Goal: Task Accomplishment & Management: Manage account settings

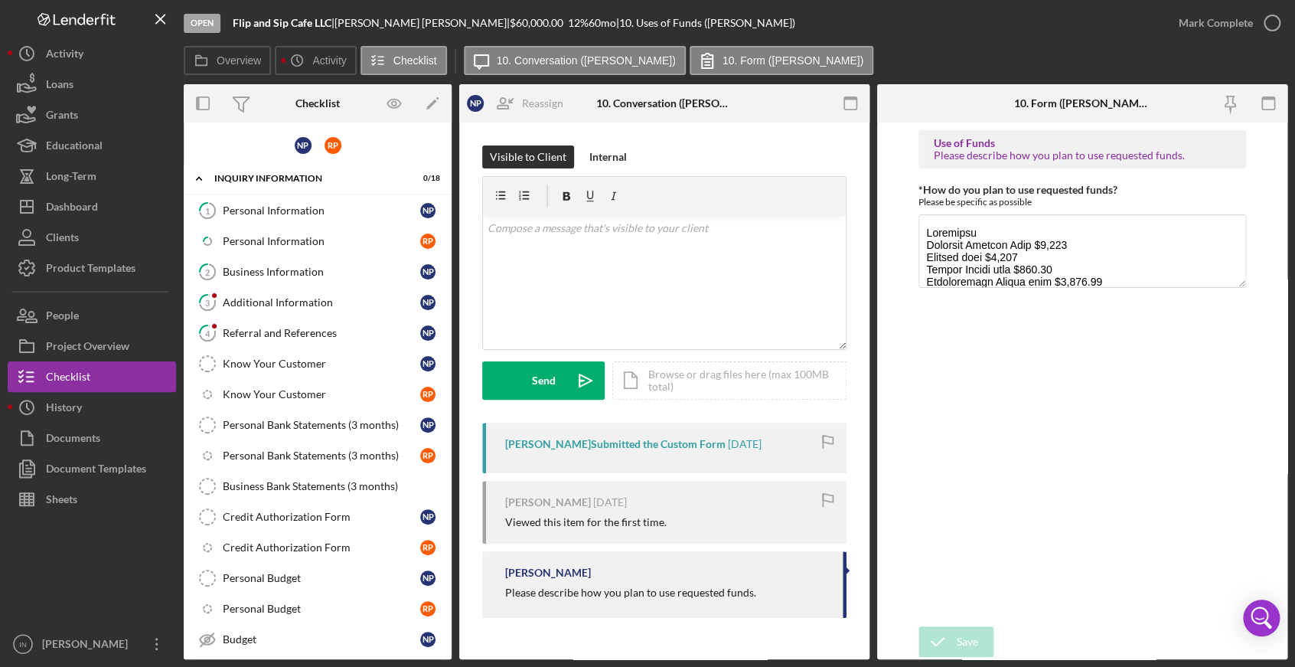
scroll to position [525, 0]
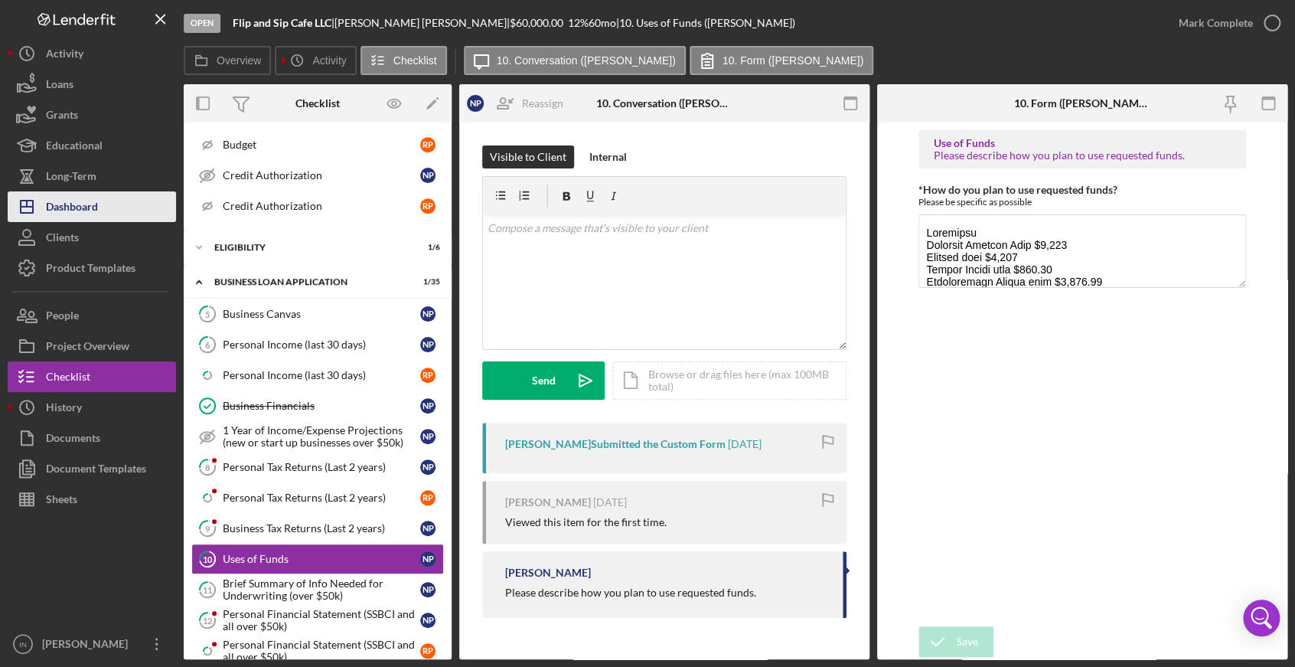
click at [76, 207] on div "Dashboard" at bounding box center [72, 208] width 52 height 34
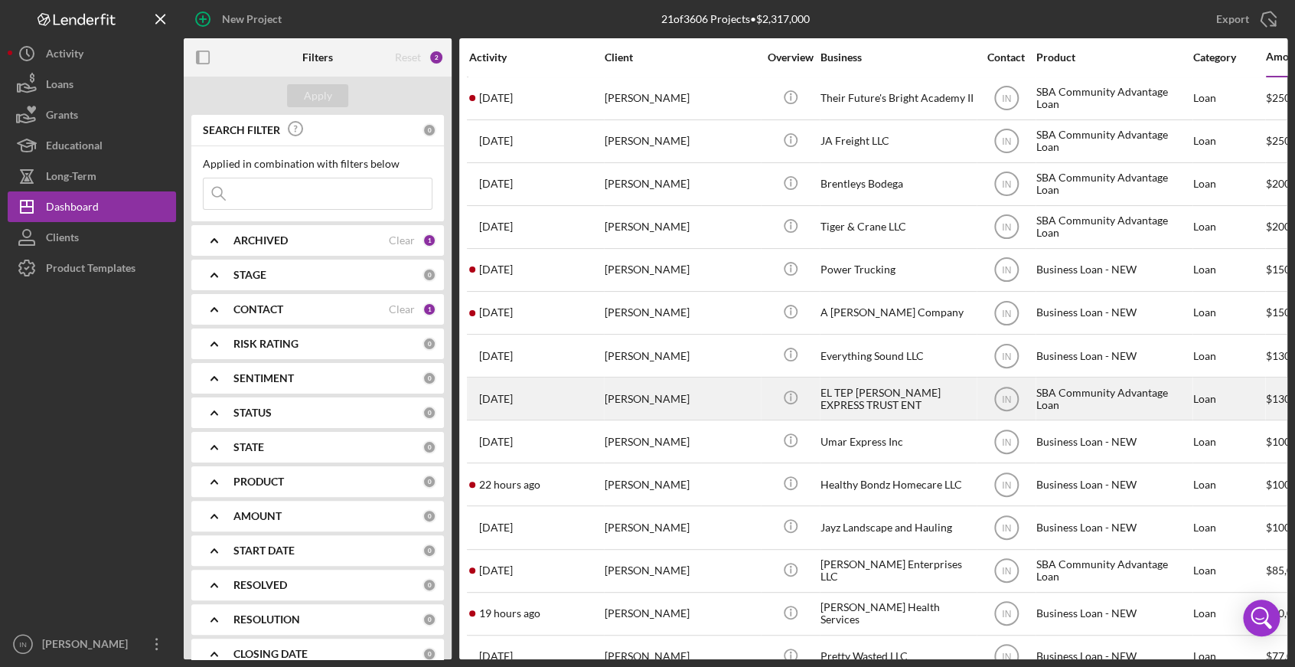
click at [693, 406] on div "[PERSON_NAME]" at bounding box center [681, 398] width 153 height 41
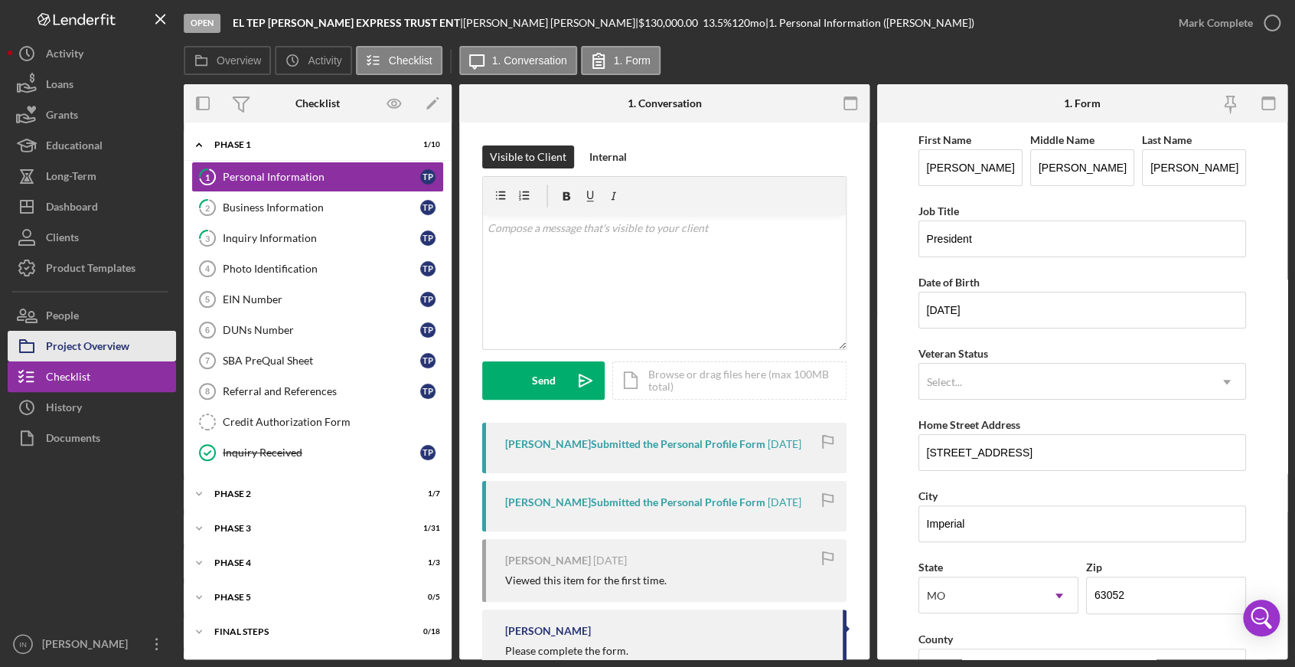
click at [109, 335] on div "Project Overview" at bounding box center [87, 348] width 83 height 34
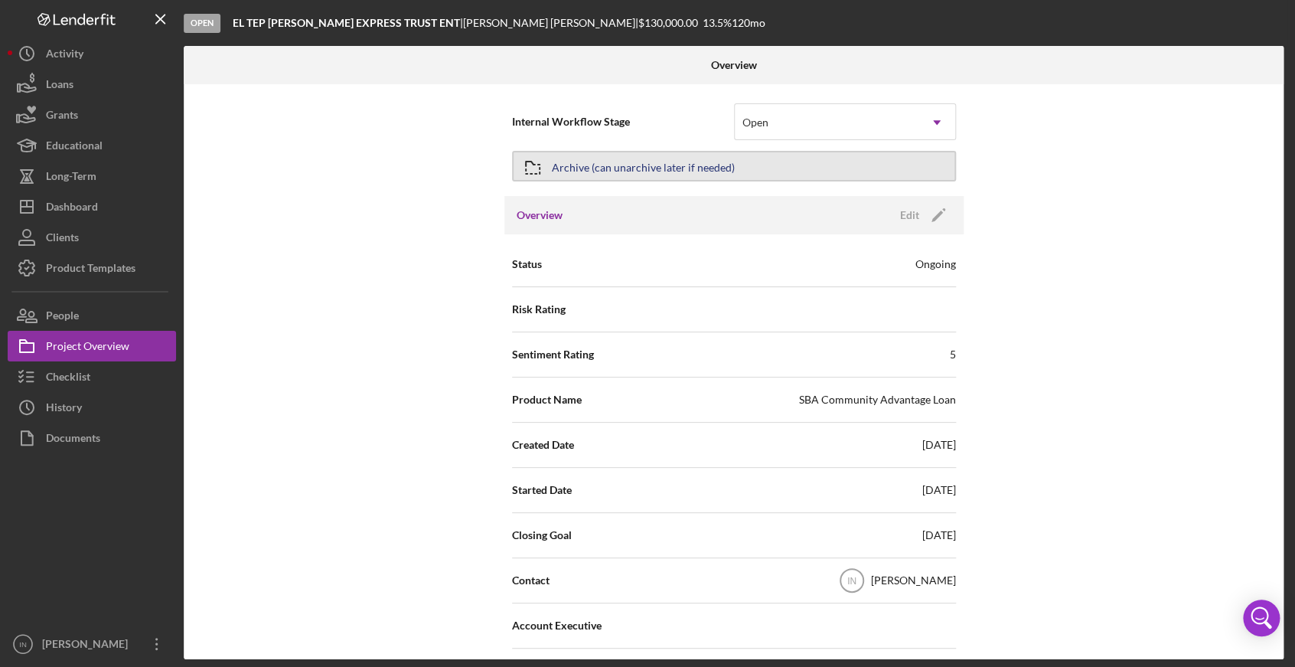
click at [572, 165] on div "Archive (can unarchive later if needed)" at bounding box center [643, 166] width 183 height 28
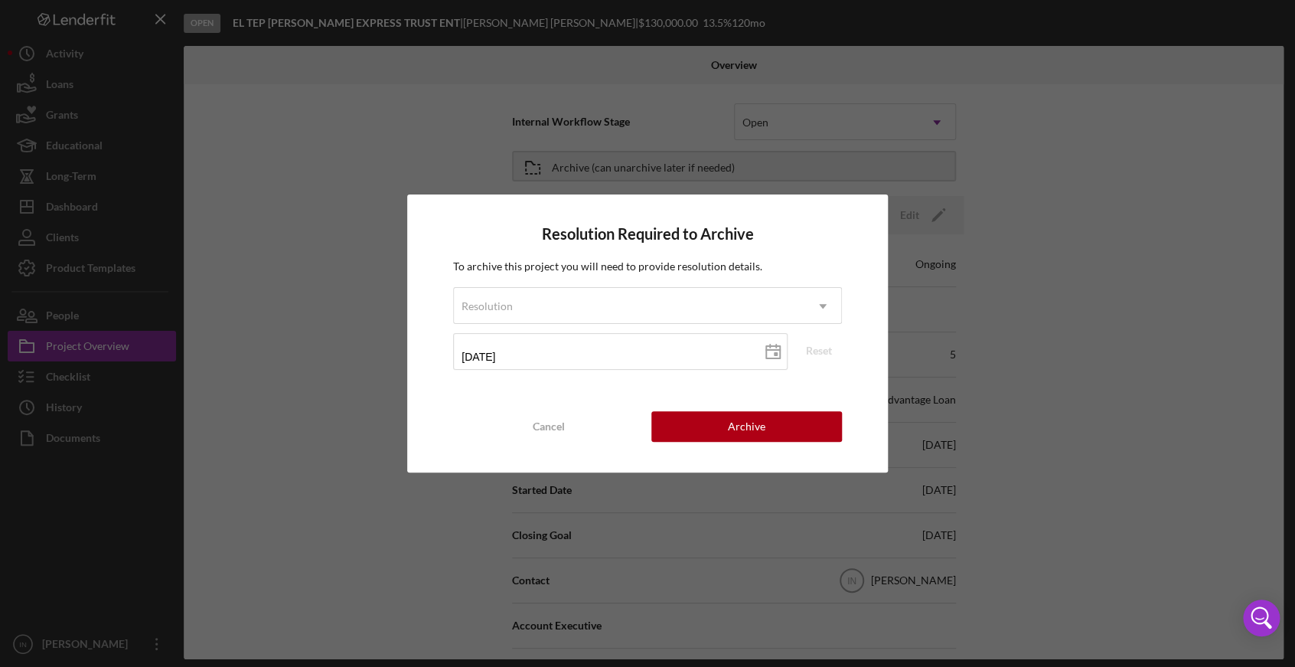
click at [748, 454] on div "Resolution Required to Archive To archive this project you will need to provide…" at bounding box center [647, 333] width 481 height 278
click at [732, 429] on div "Archive" at bounding box center [747, 426] width 38 height 31
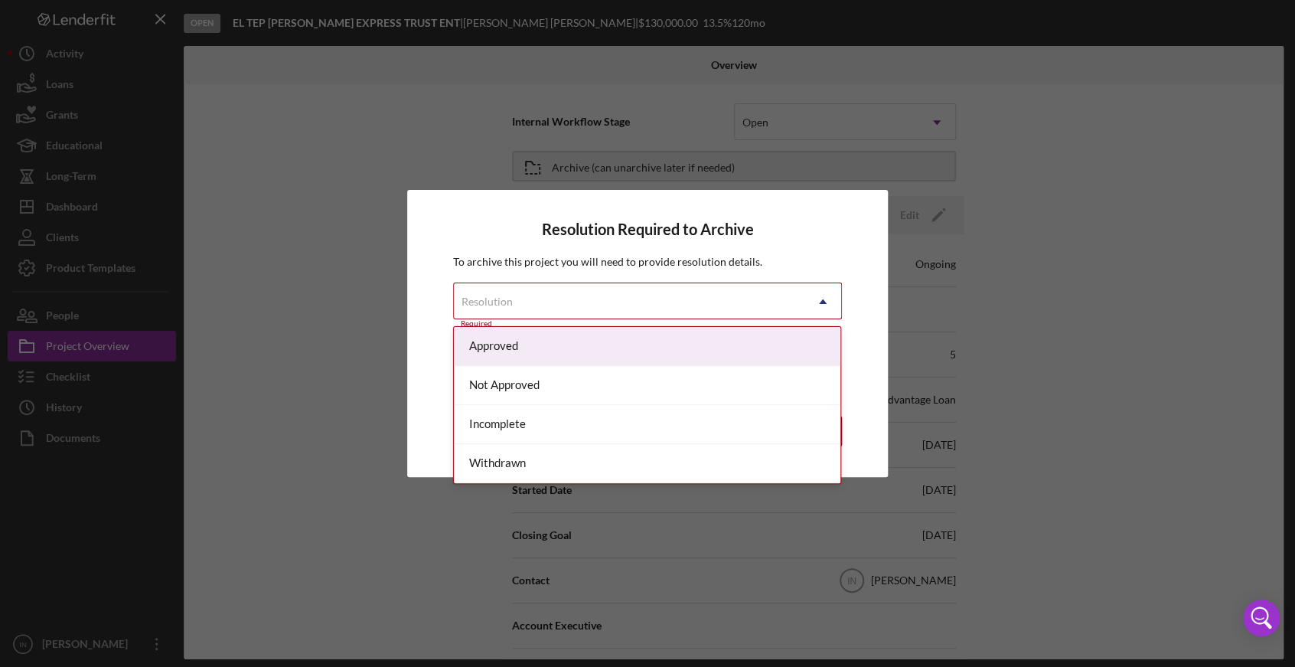
click at [598, 298] on div "Resolution" at bounding box center [629, 301] width 351 height 35
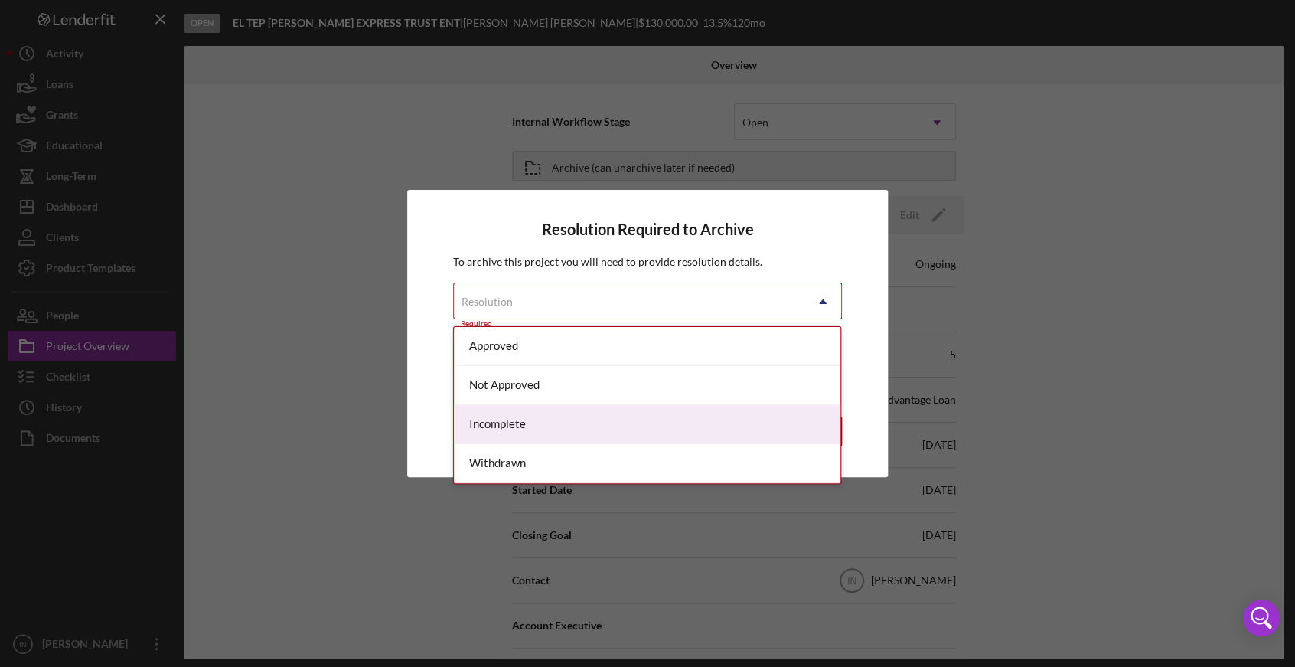
click at [543, 422] on div "Incomplete" at bounding box center [647, 424] width 386 height 39
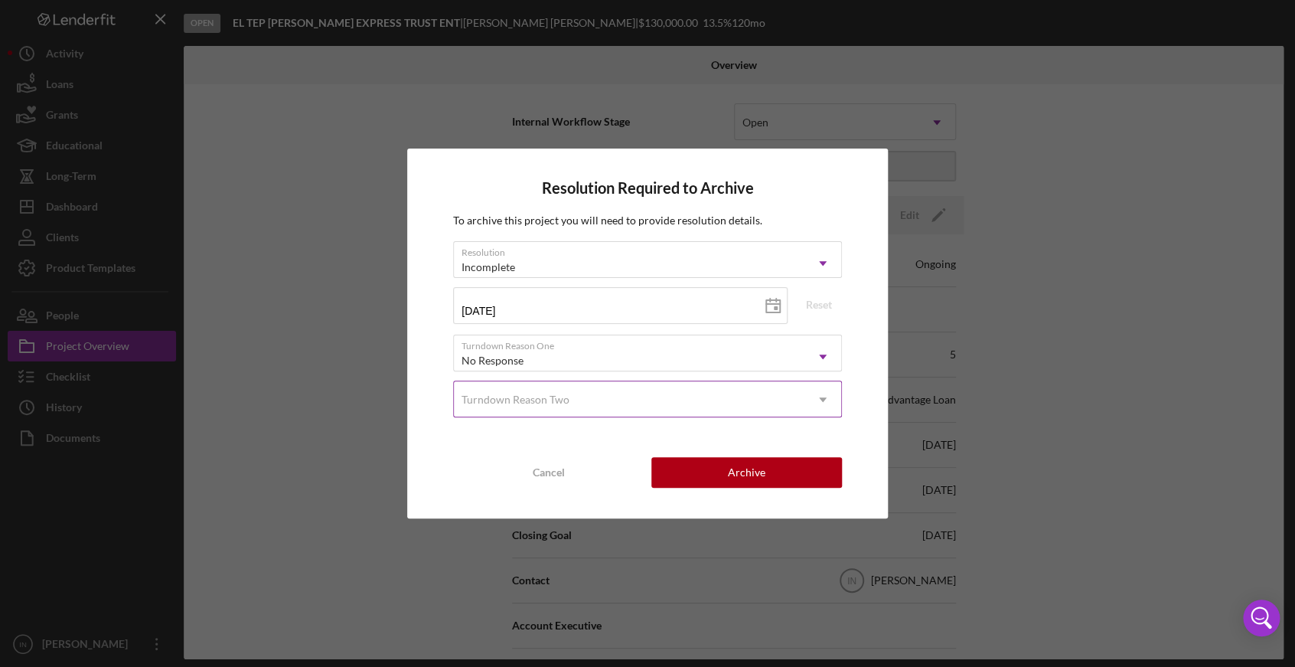
click at [587, 403] on div "Turndown Reason Two" at bounding box center [629, 399] width 351 height 35
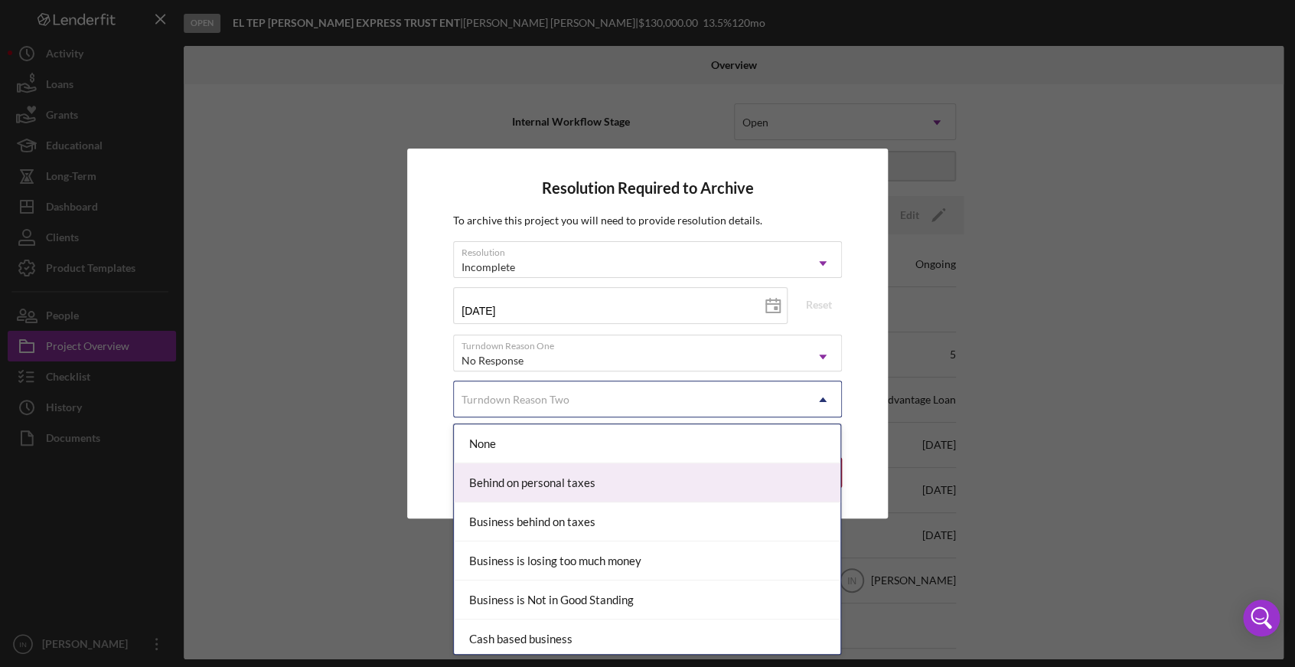
click at [420, 461] on div "Resolution Required to Archive To archive this project you will need to provide…" at bounding box center [647, 333] width 481 height 370
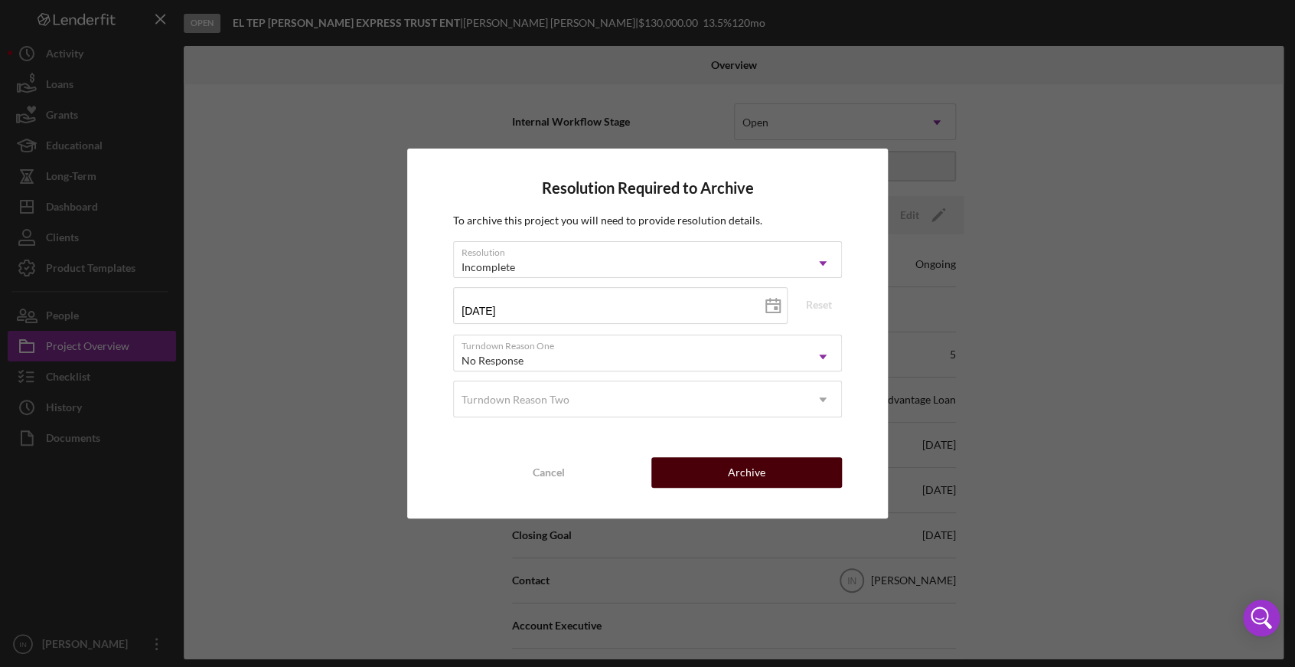
click at [737, 476] on div "Archive" at bounding box center [747, 472] width 38 height 31
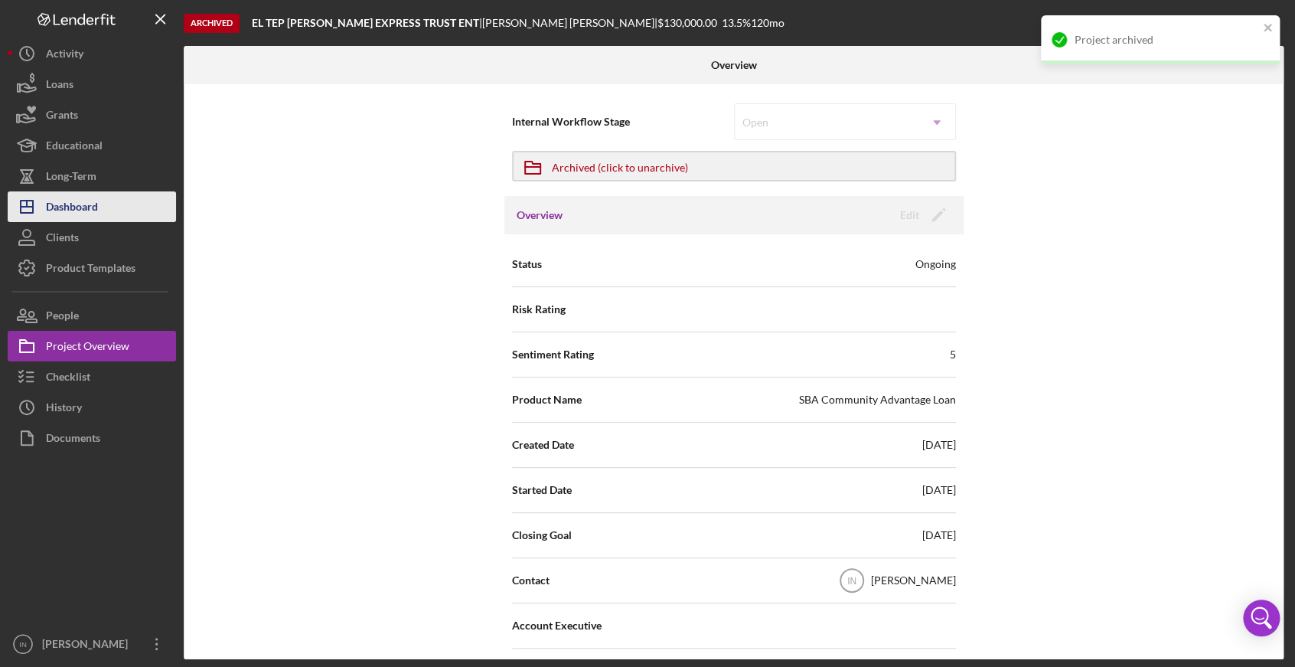
click at [90, 213] on div "Dashboard" at bounding box center [72, 208] width 52 height 34
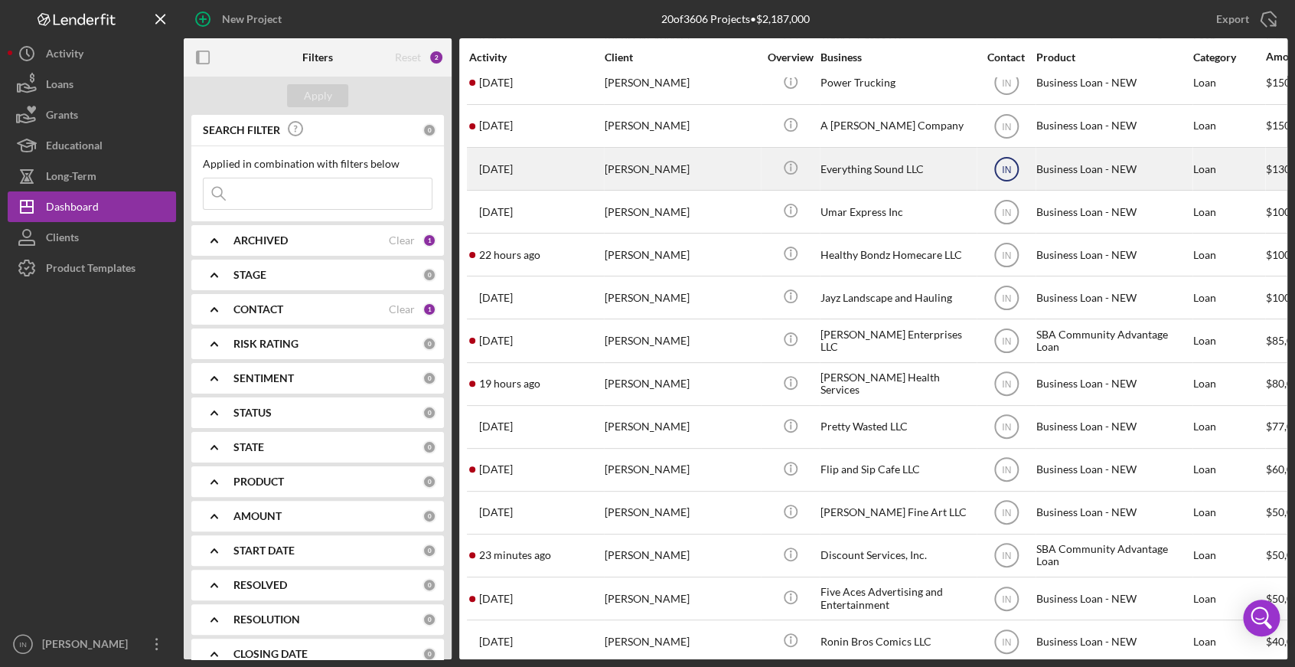
scroll to position [186, 0]
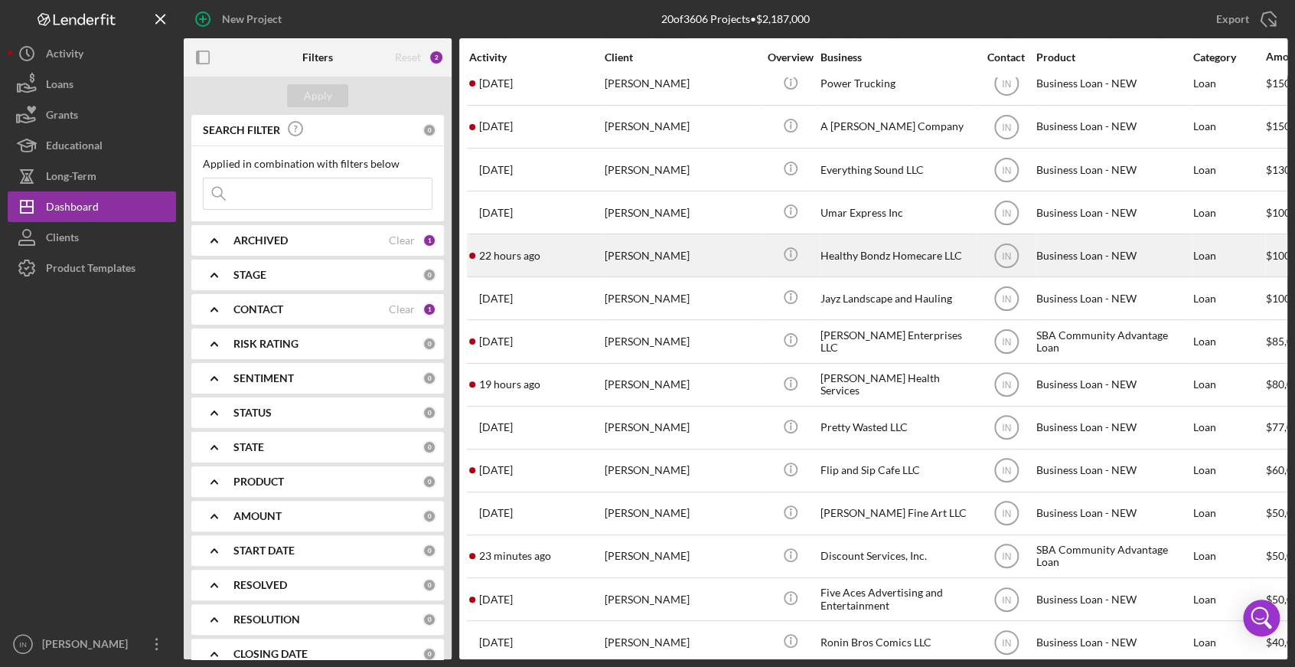
click at [637, 255] on div "[PERSON_NAME]" at bounding box center [681, 255] width 153 height 41
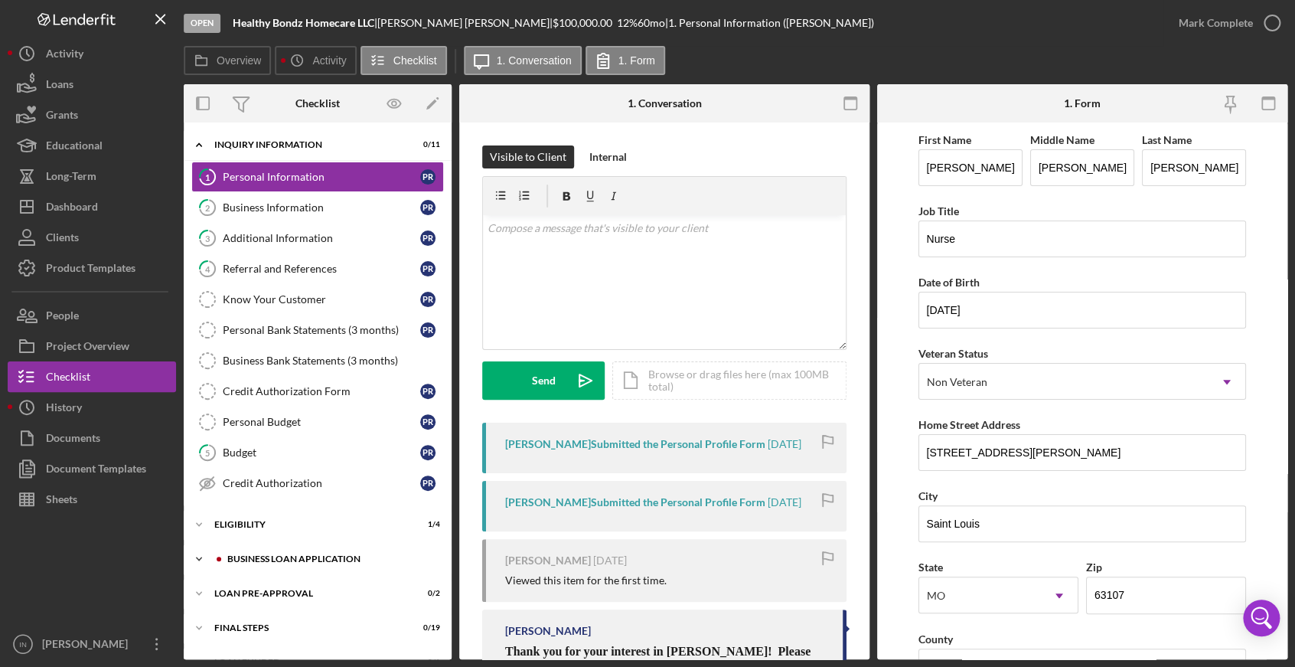
click at [294, 556] on div "BUSINESS LOAN APPLICATION" at bounding box center [329, 558] width 205 height 9
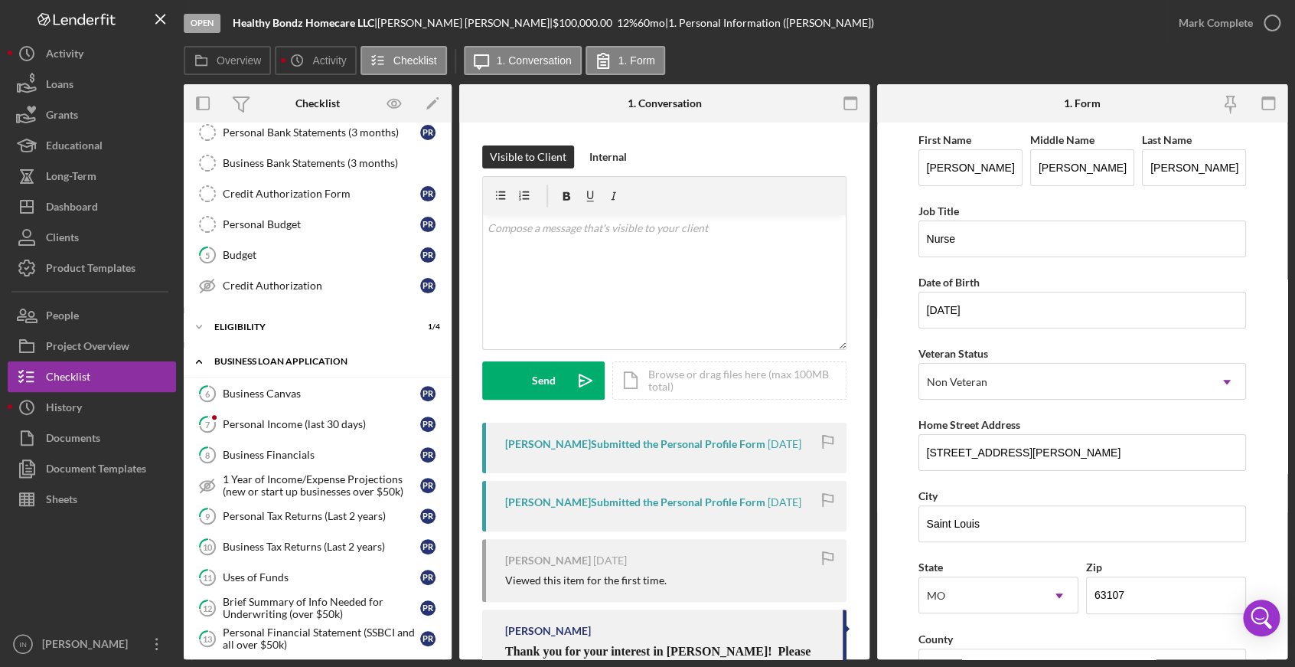
scroll to position [203, 0]
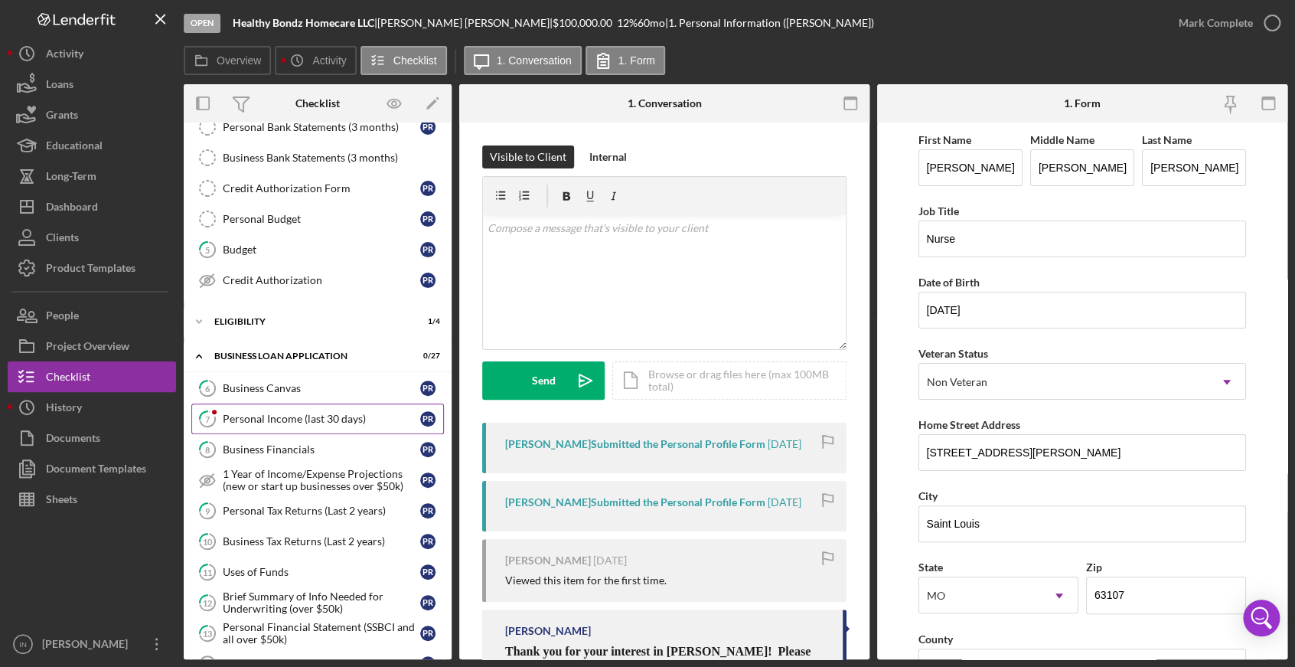
click at [259, 422] on link "7 Personal Income (last 30 days) P R" at bounding box center [317, 418] width 253 height 31
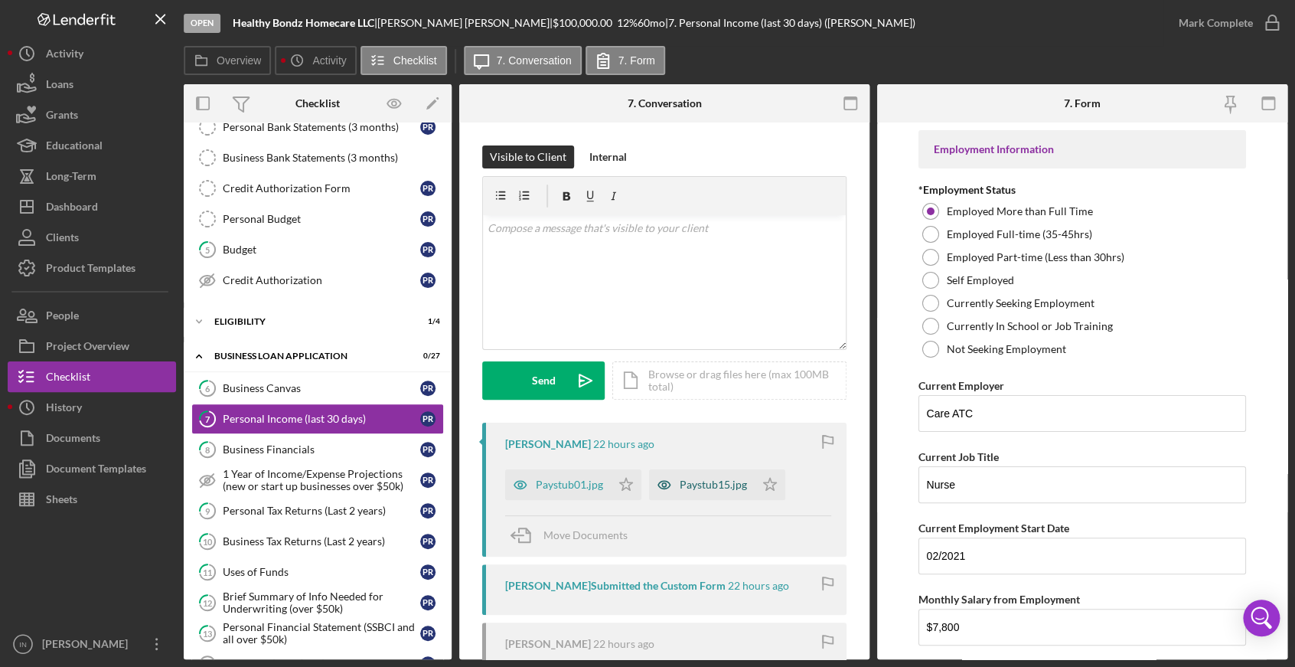
click at [704, 482] on div "Paystub15.jpg" at bounding box center [713, 484] width 67 height 12
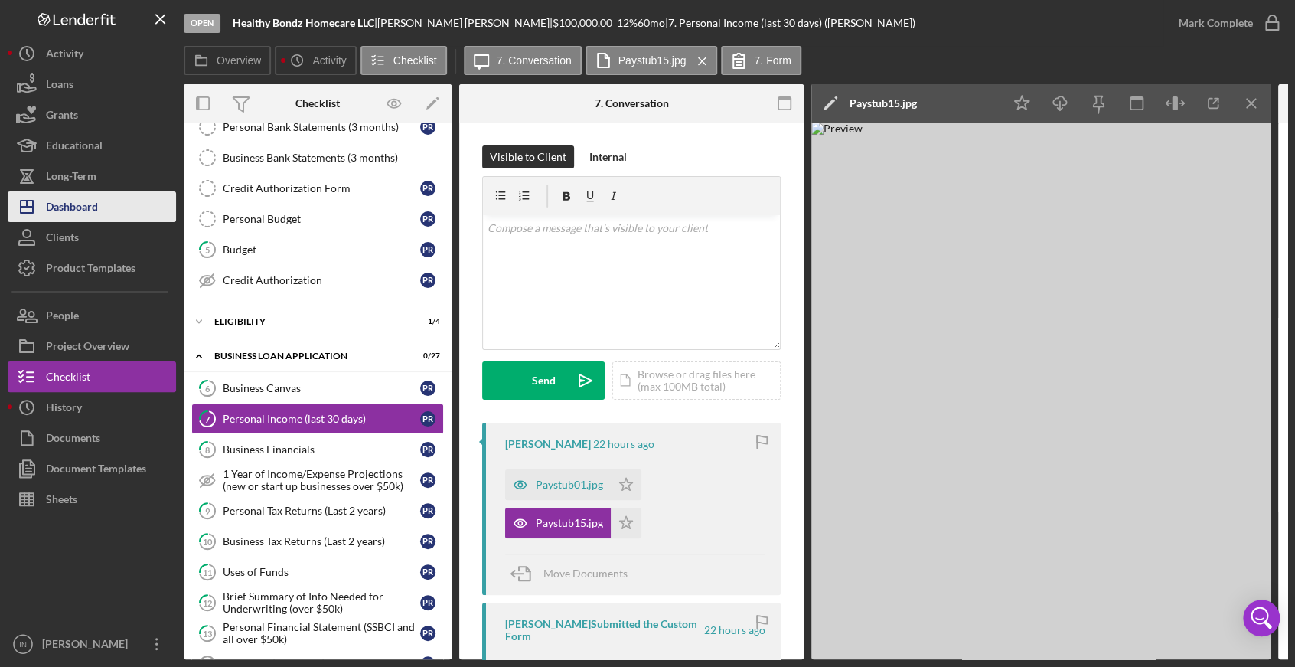
click at [104, 201] on button "Icon/Dashboard Dashboard" at bounding box center [92, 206] width 168 height 31
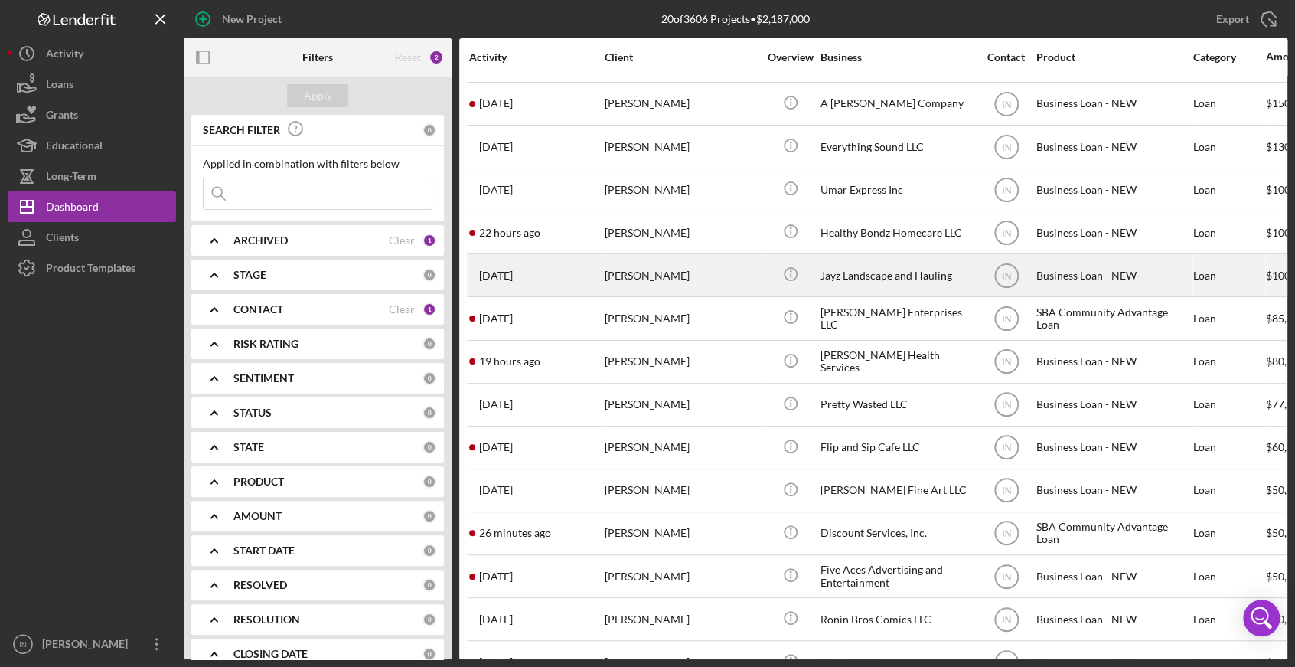
scroll to position [289, 0]
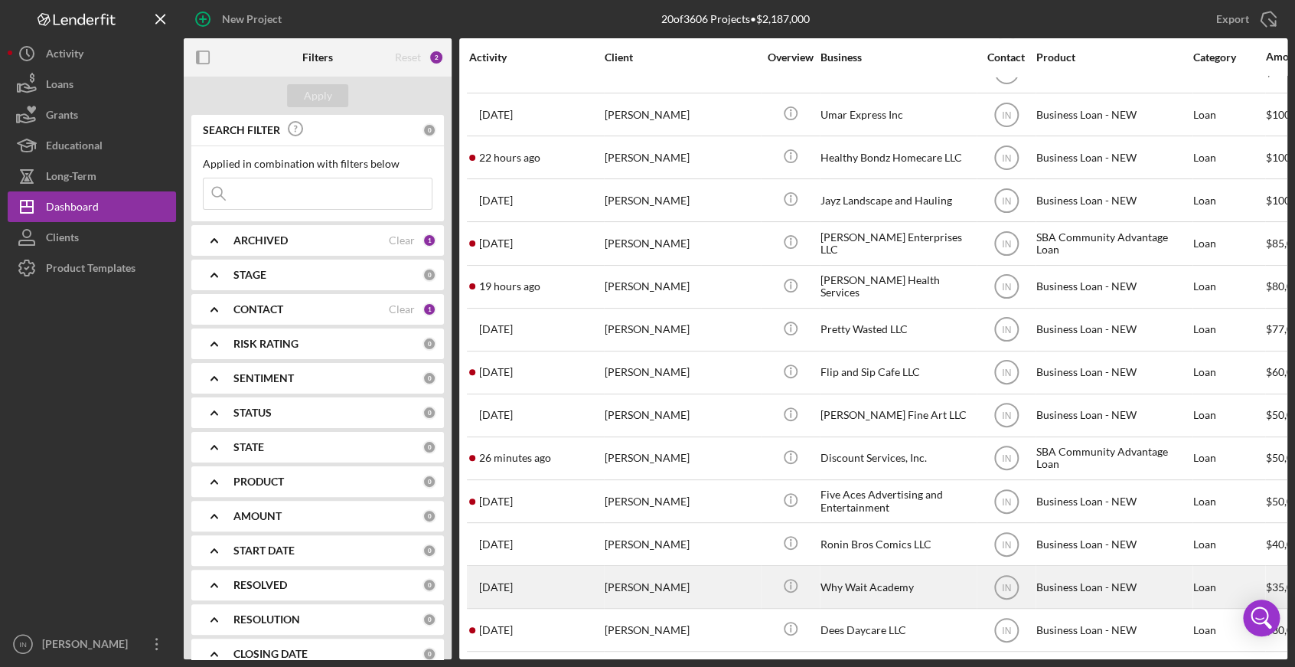
click at [676, 574] on div "[PERSON_NAME]" at bounding box center [681, 586] width 153 height 41
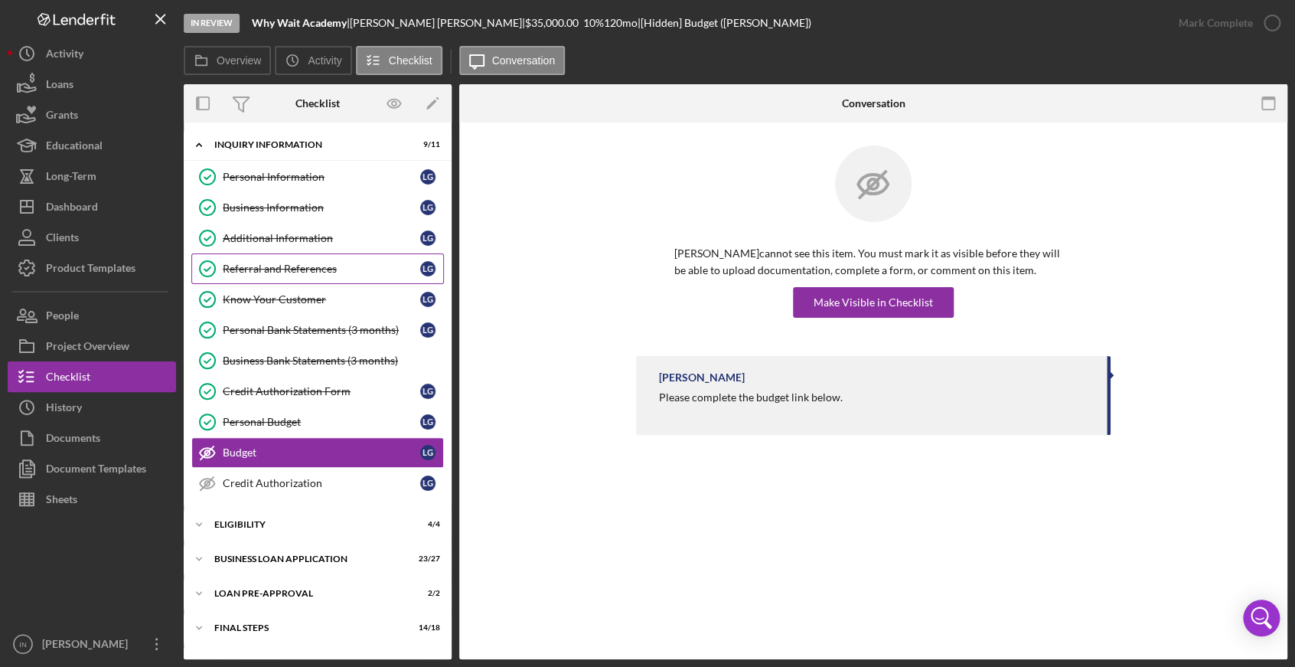
scroll to position [24, 0]
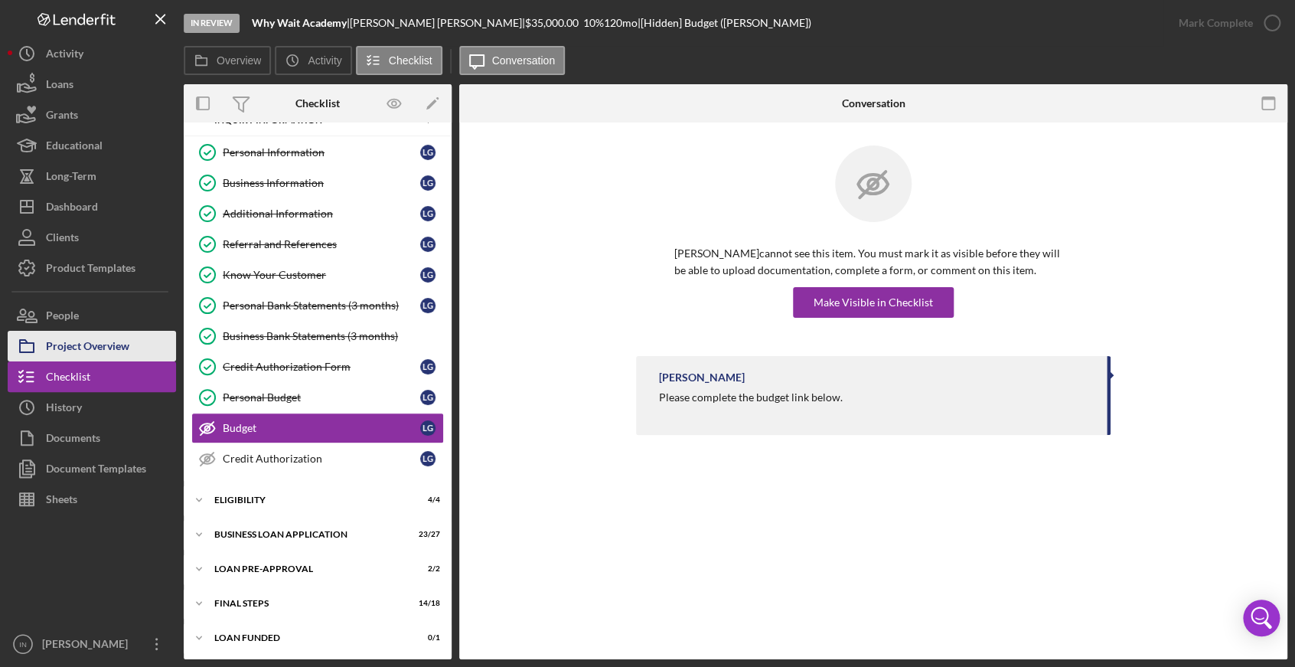
click at [101, 348] on div "Project Overview" at bounding box center [87, 348] width 83 height 34
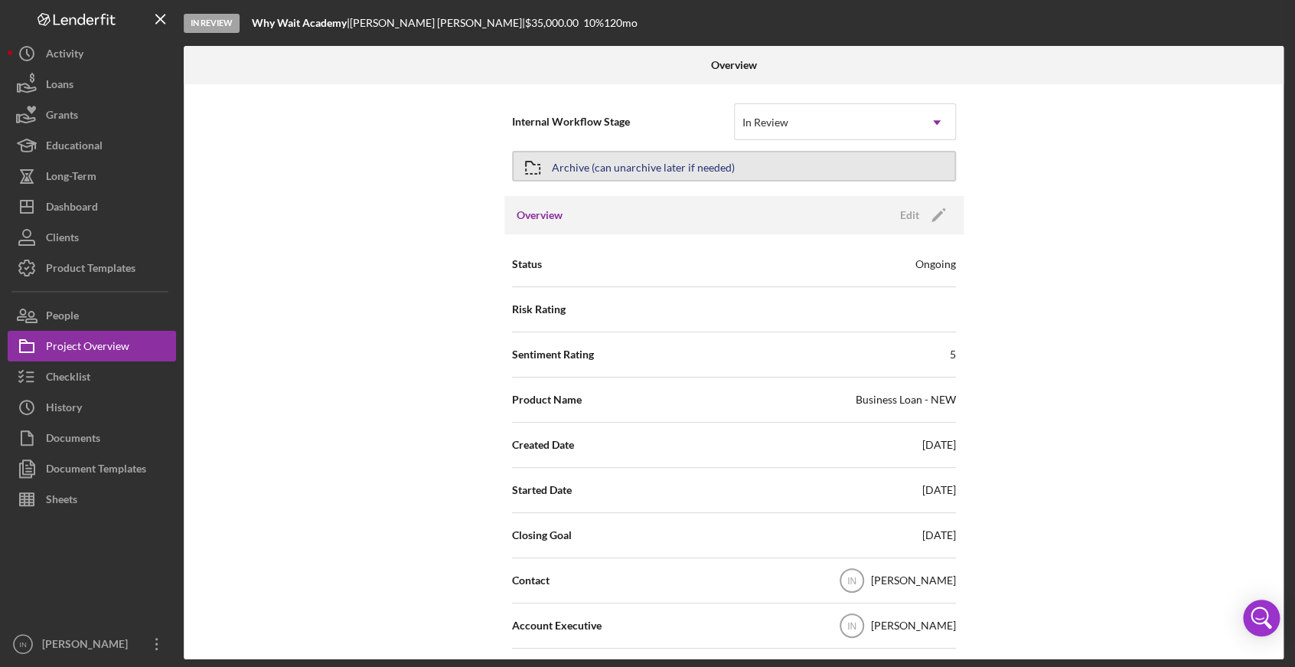
click at [605, 168] on div "Archive (can unarchive later if needed)" at bounding box center [643, 166] width 183 height 28
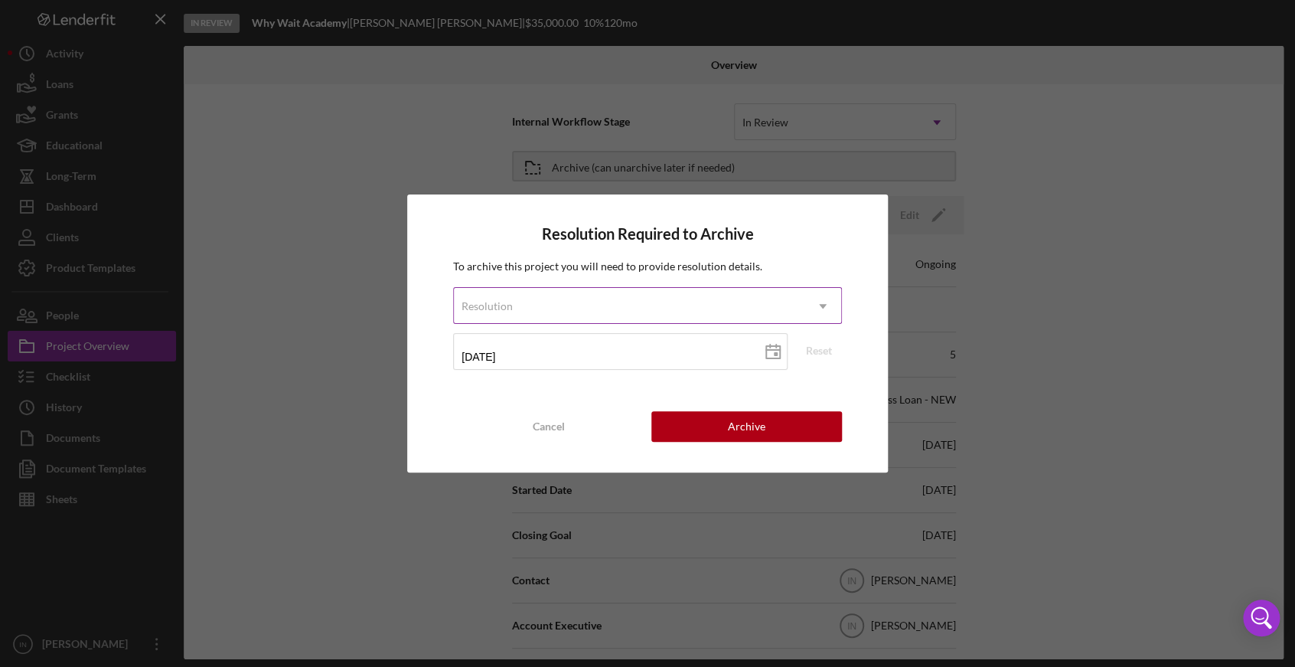
click at [625, 298] on div "Resolution" at bounding box center [629, 306] width 351 height 35
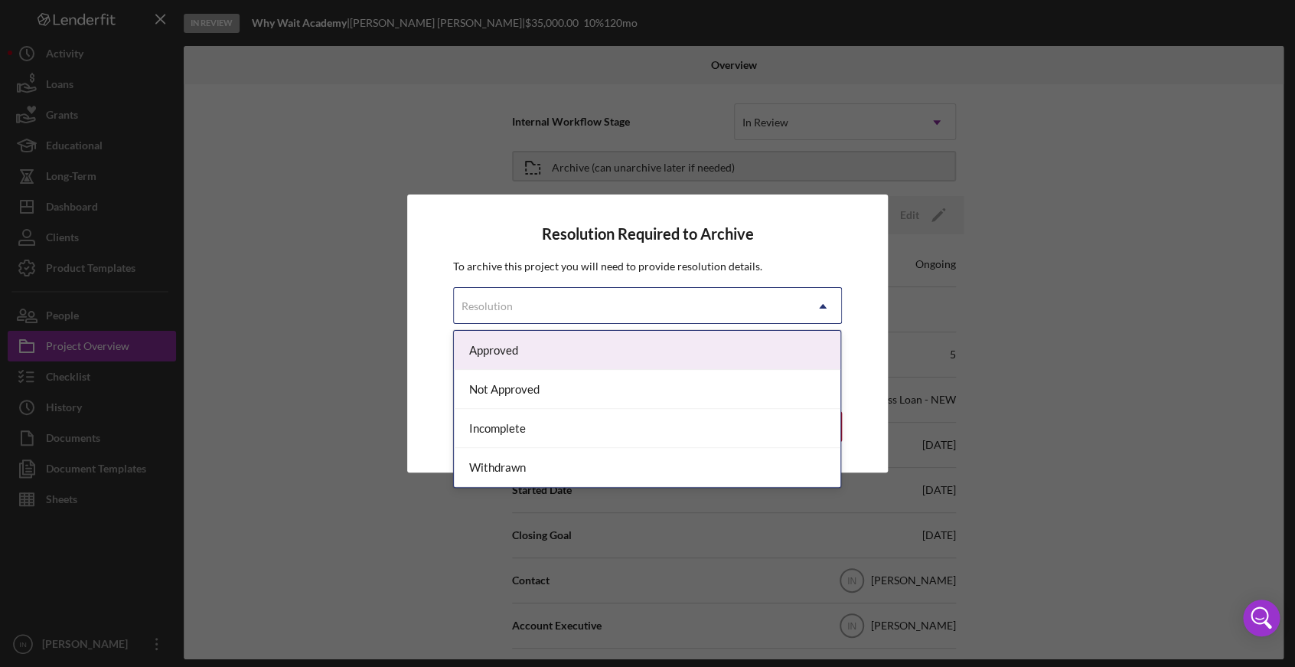
click at [543, 355] on div "Approved" at bounding box center [647, 350] width 386 height 39
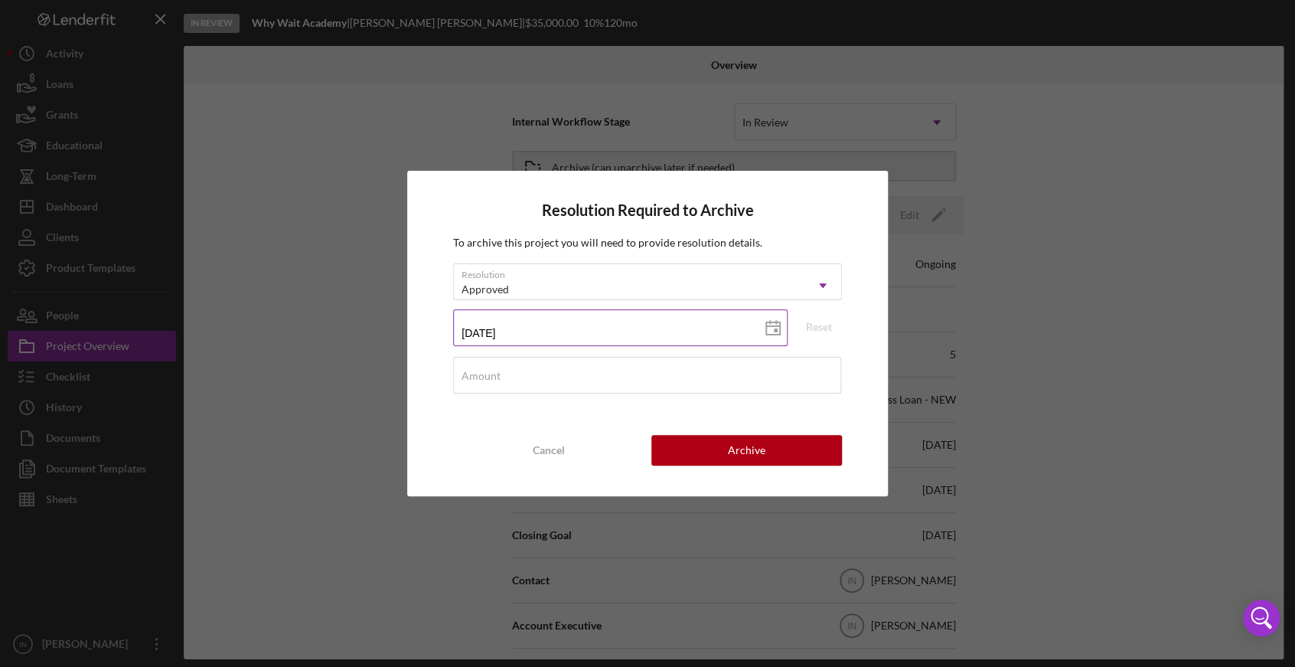
click at [606, 328] on input "[DATE]" at bounding box center [620, 327] width 334 height 37
click at [774, 320] on icon at bounding box center [773, 328] width 38 height 38
click at [588, 379] on input "Amount" at bounding box center [647, 375] width 388 height 37
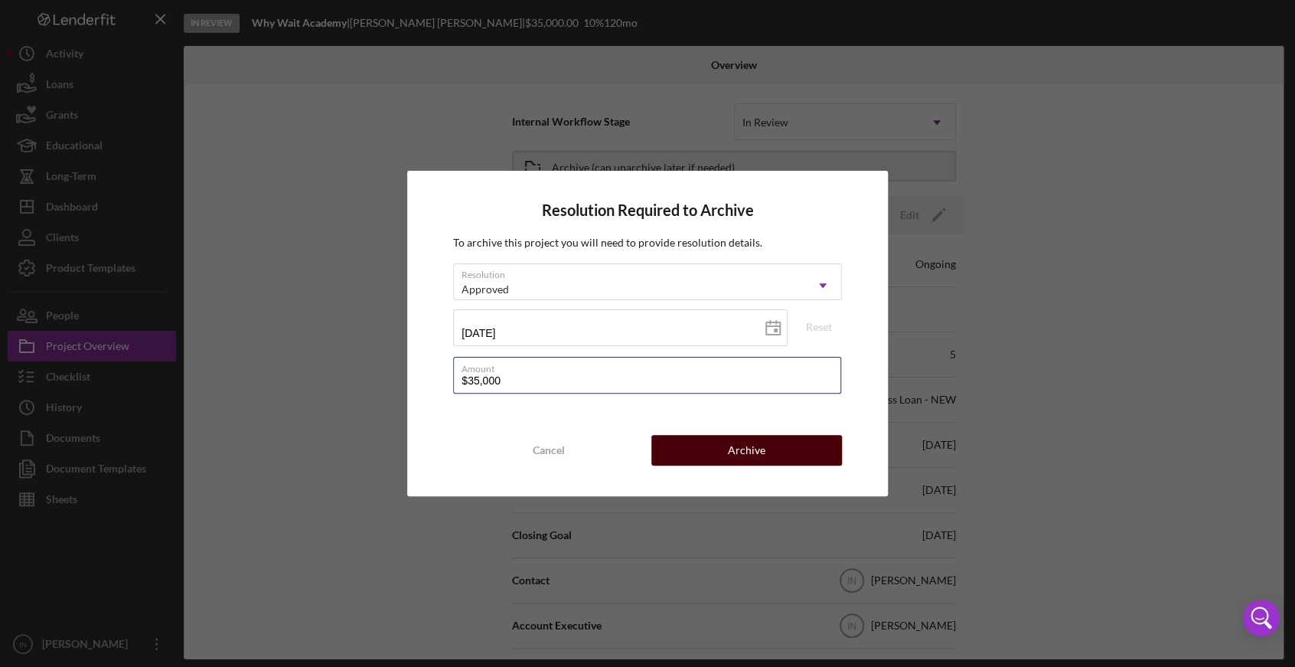
type input "$35,000"
click at [711, 438] on button "Archive" at bounding box center [746, 450] width 191 height 31
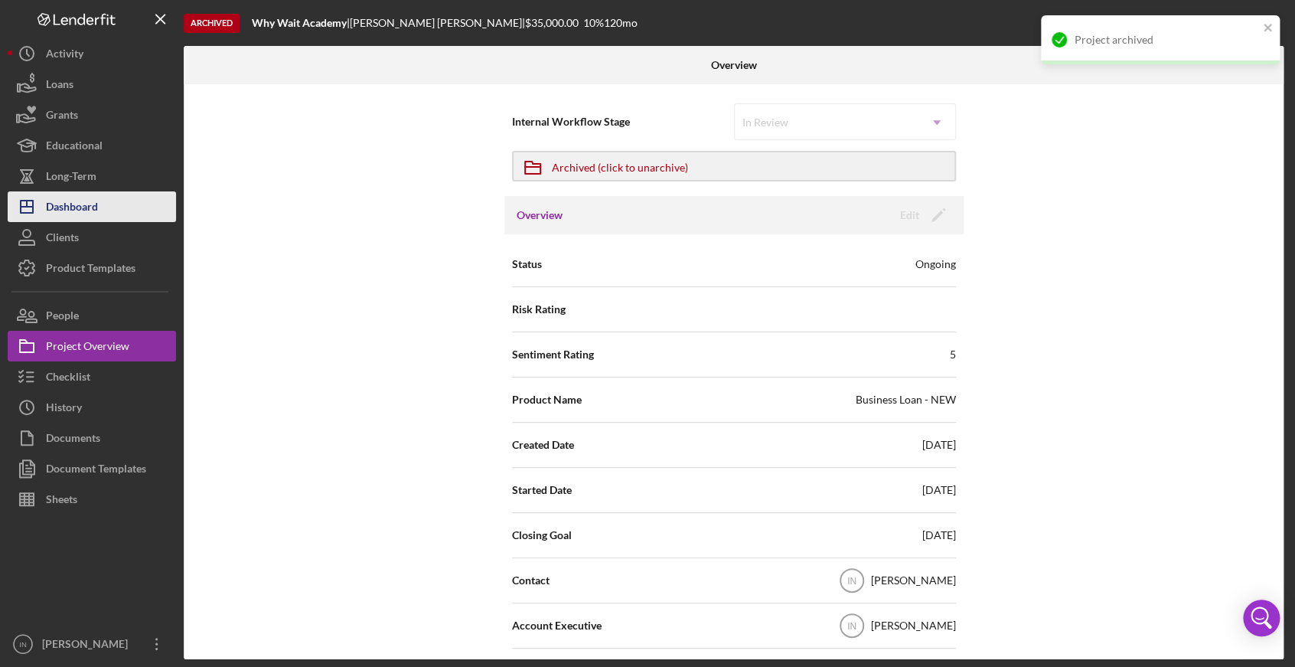
click at [94, 204] on div "Dashboard" at bounding box center [72, 208] width 52 height 34
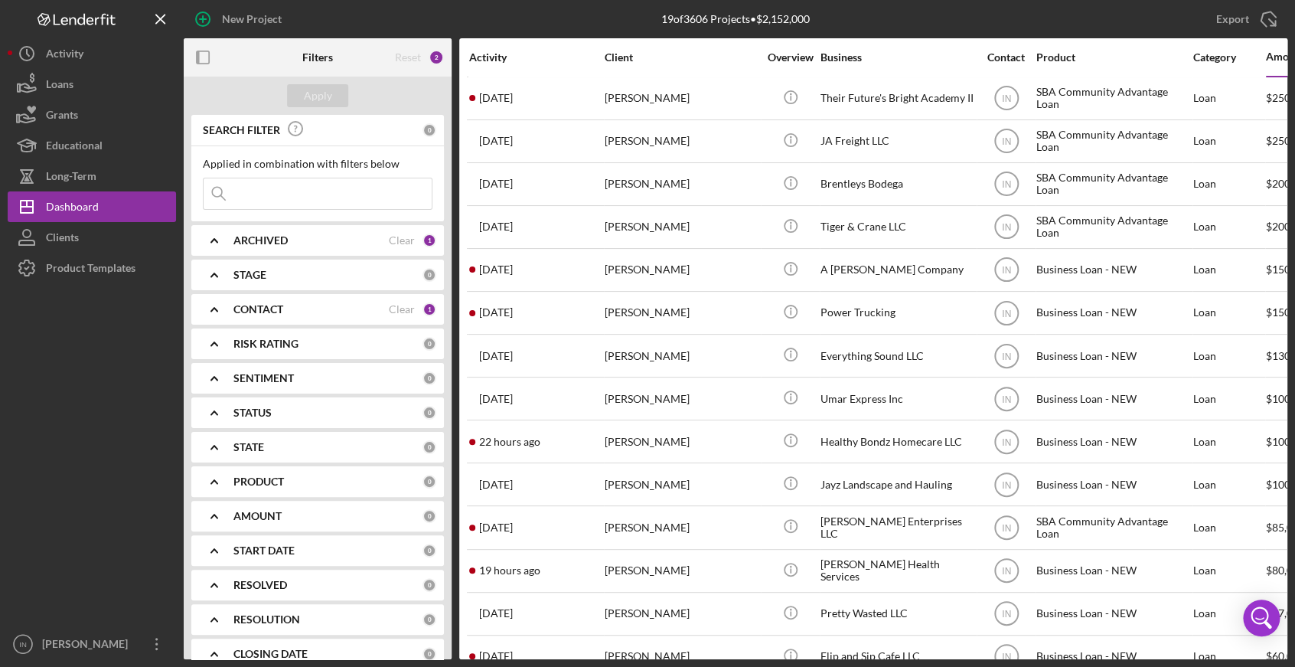
scroll to position [3, 0]
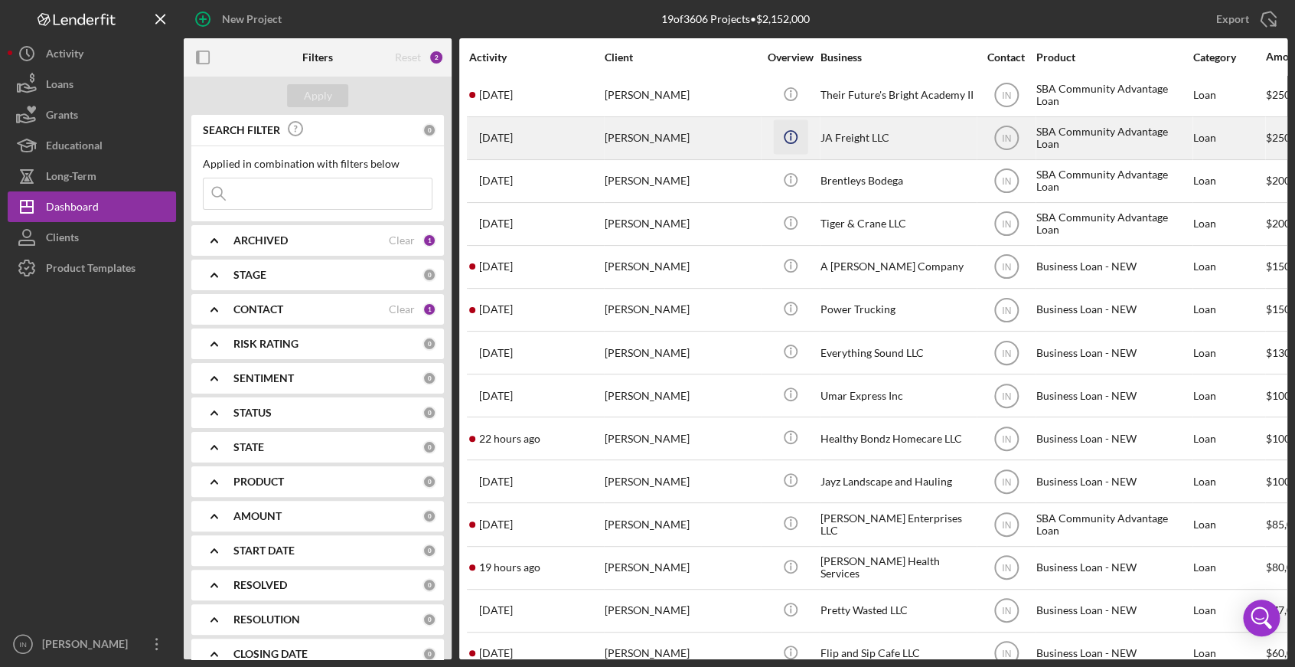
click at [784, 131] on icon "Icon/Info" at bounding box center [790, 136] width 34 height 34
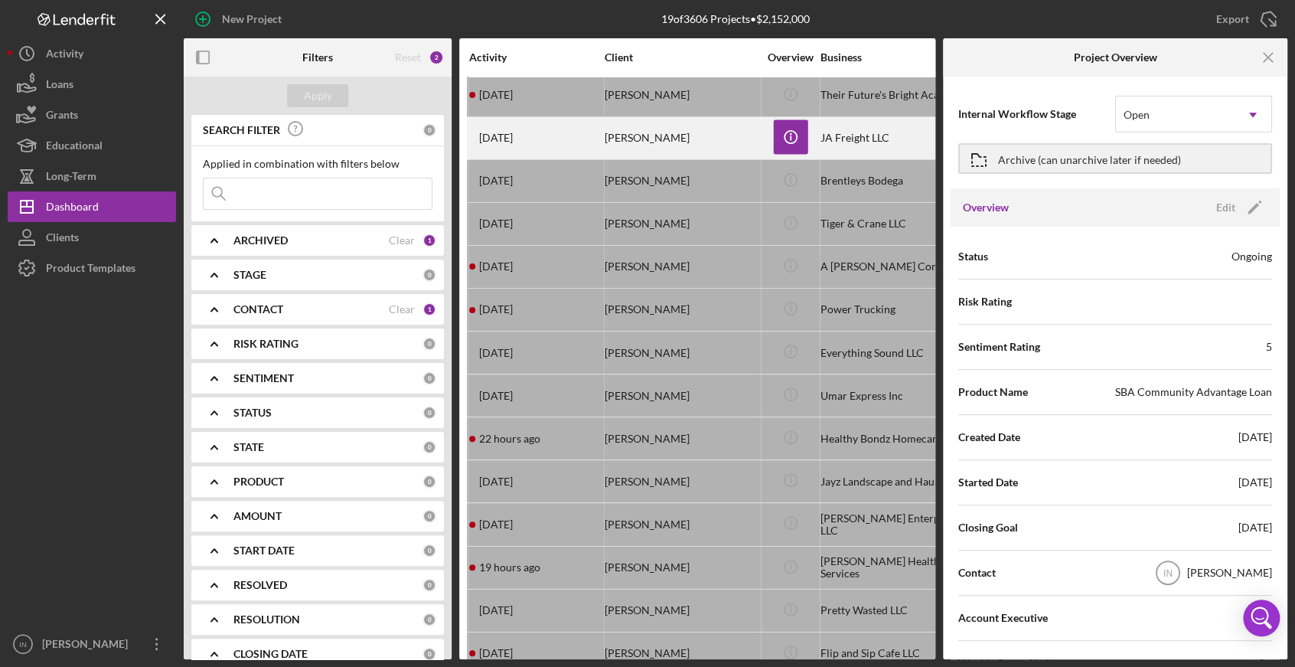
click at [705, 138] on div "[PERSON_NAME]" at bounding box center [681, 138] width 153 height 41
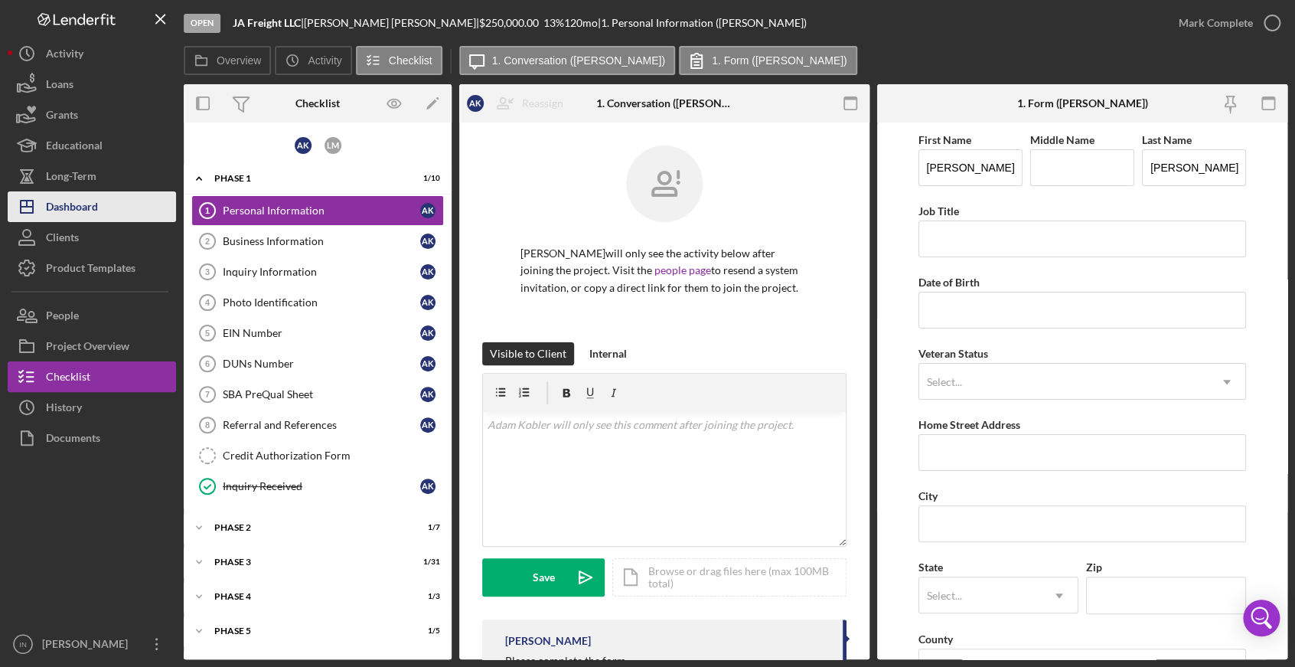
click at [99, 200] on button "Icon/Dashboard Dashboard" at bounding box center [92, 206] width 168 height 31
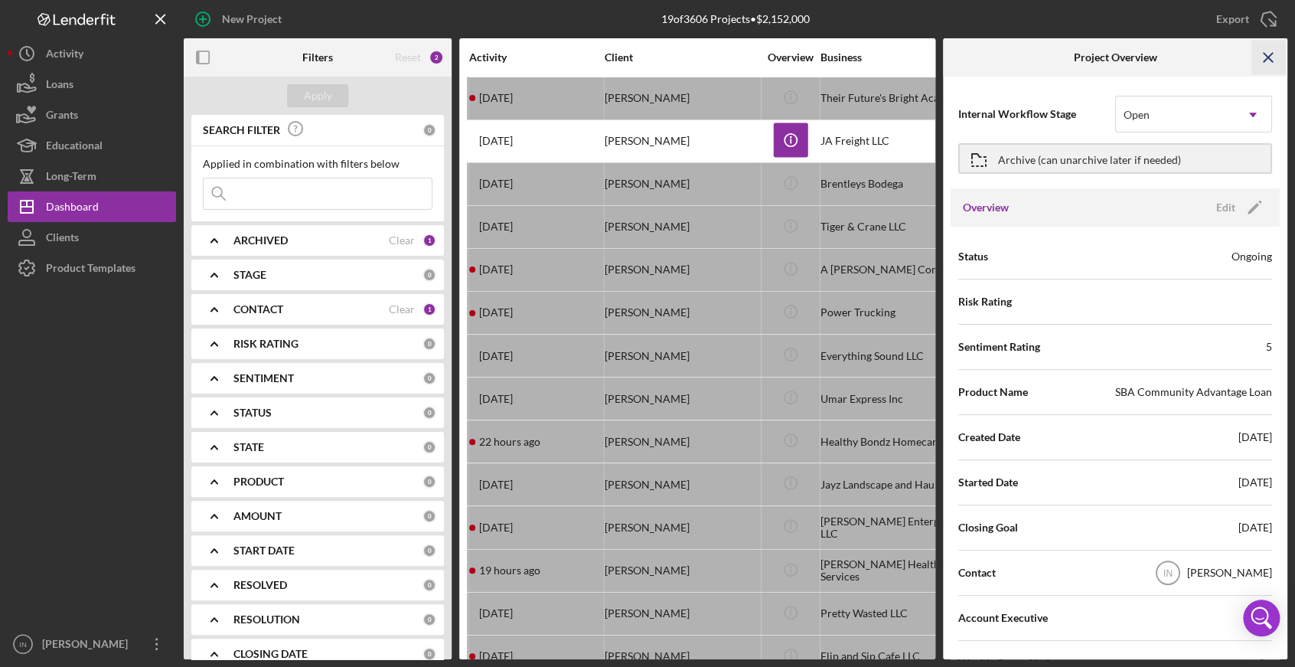
click at [1272, 54] on icon "Icon/Menu Close" at bounding box center [1268, 58] width 34 height 34
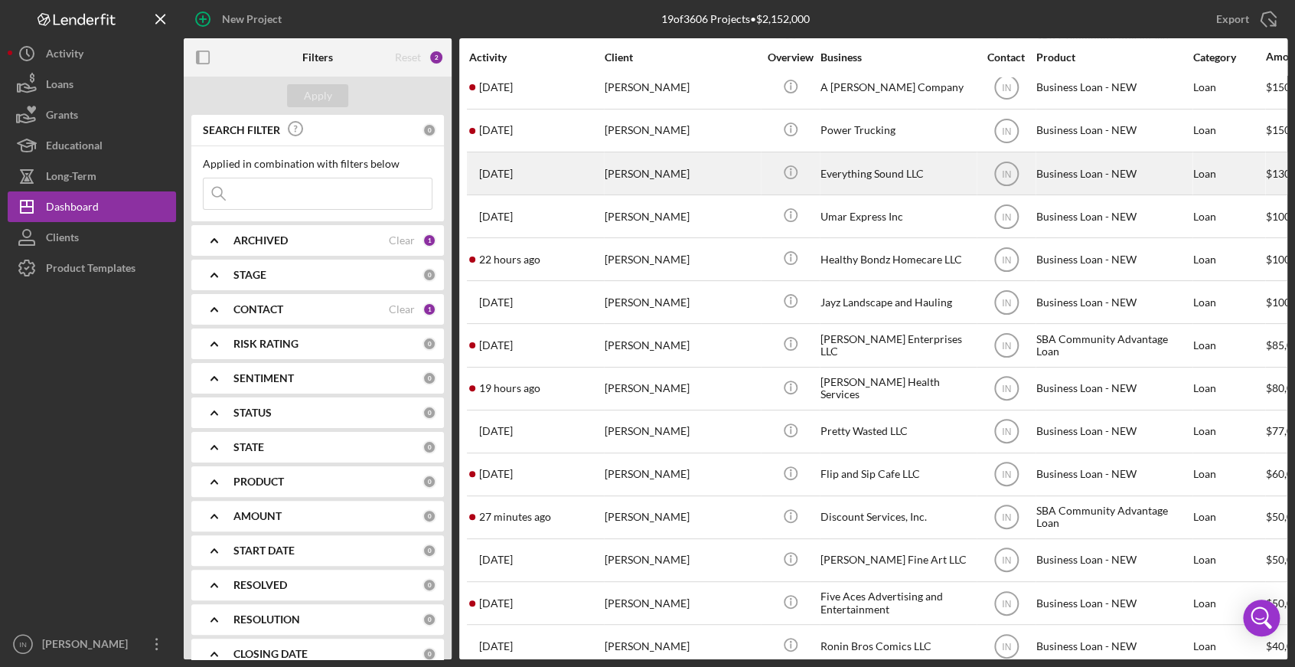
scroll to position [247, 0]
